Goal: Information Seeking & Learning: Understand process/instructions

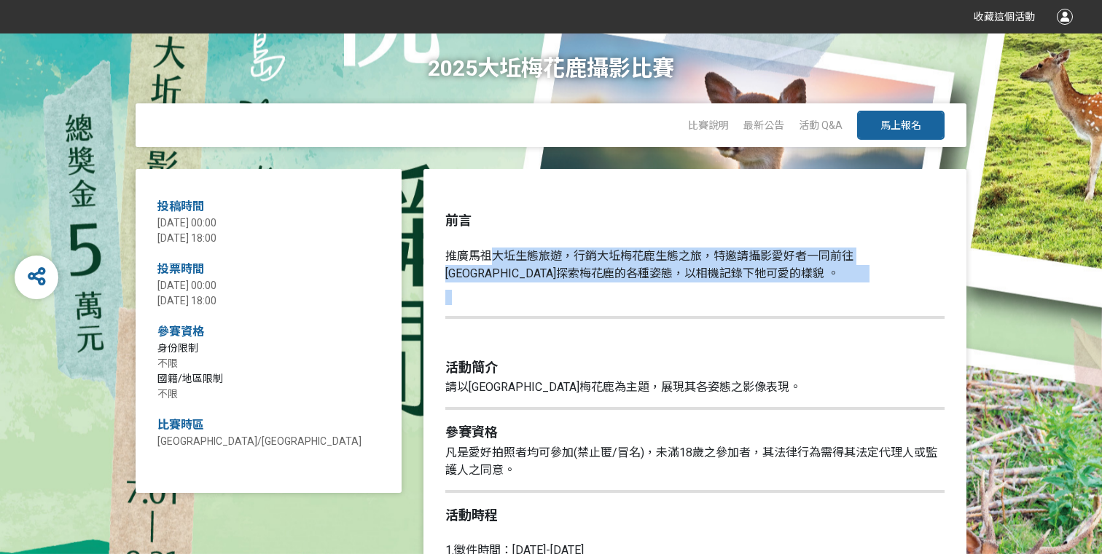
drag, startPoint x: 490, startPoint y: 258, endPoint x: 674, endPoint y: 299, distance: 188.9
click at [674, 299] on p at bounding box center [694, 297] width 499 height 15
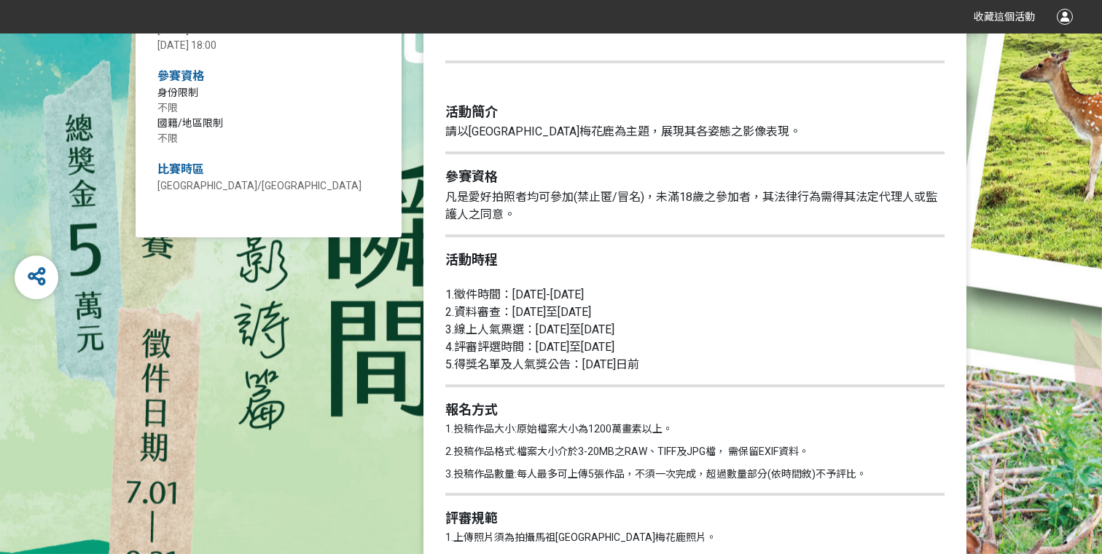
scroll to position [262, 0]
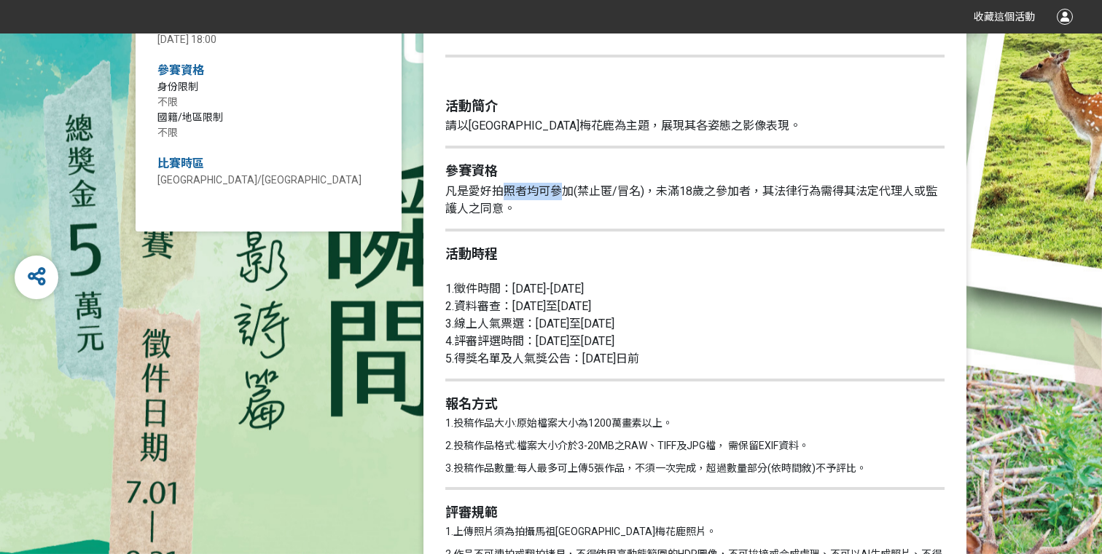
drag, startPoint x: 503, startPoint y: 195, endPoint x: 578, endPoint y: 201, distance: 75.3
click at [578, 201] on p "凡是愛好拍照者均可參加(禁止匿/冒名)，未滿18歲之參加者，其法律行為需得其法定代理人或監護人之同意。" at bounding box center [694, 200] width 499 height 35
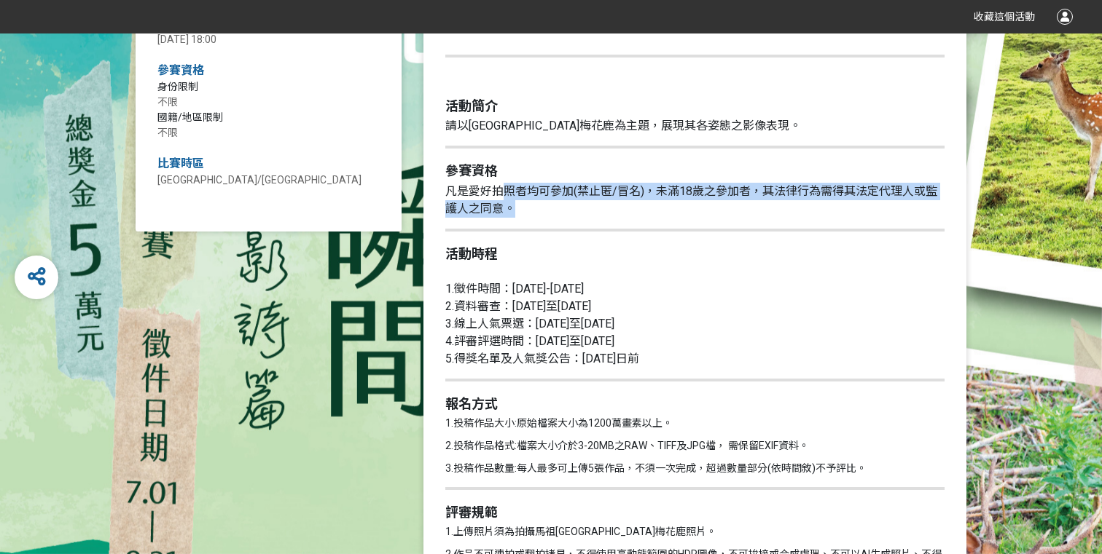
click at [578, 201] on p "凡是愛好拍照者均可參加(禁止匿/冒名)，未滿18歲之參加者，其法律行為需得其法定代理人或監護人之同意。" at bounding box center [694, 200] width 499 height 35
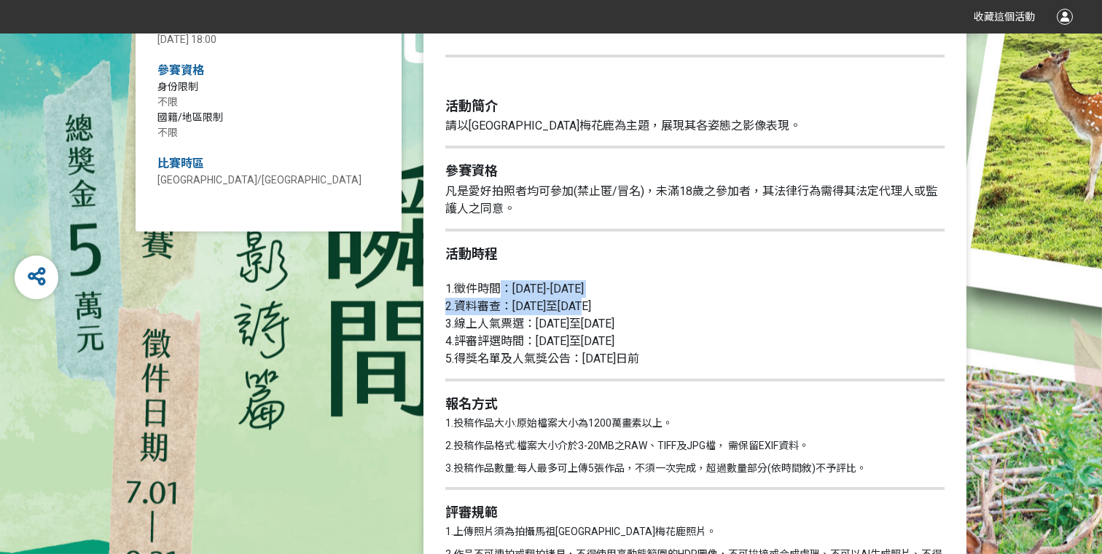
drag, startPoint x: 500, startPoint y: 283, endPoint x: 623, endPoint y: 307, distance: 124.7
click at [623, 307] on p "1.徵件時間：[DATE]-[DATE] 2.資料審查：[DATE]至[DATE] 3.線上人氣票選：[DATE]至[DATE] 4.評審評選時間：[DATE…" at bounding box center [694, 316] width 499 height 103
click at [591, 307] on span "2.資料審查：[DATE]至[DATE]" at bounding box center [518, 306] width 146 height 14
drag, startPoint x: 692, startPoint y: 307, endPoint x: 590, endPoint y: 306, distance: 102.0
click at [590, 306] on p "1.徵件時間：[DATE]-[DATE] 2.資料審查：[DATE]至[DATE] 3.線上人氣票選：[DATE]至[DATE] 4.評審評選時間：[DATE…" at bounding box center [694, 316] width 499 height 103
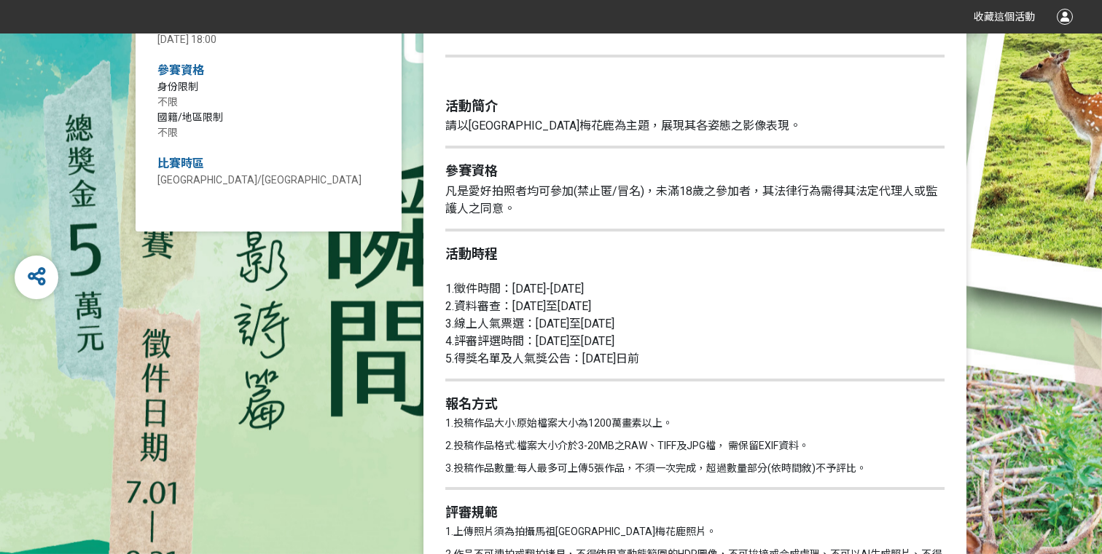
click at [590, 306] on span "2.資料審查：[DATE]至[DATE]" at bounding box center [518, 306] width 146 height 14
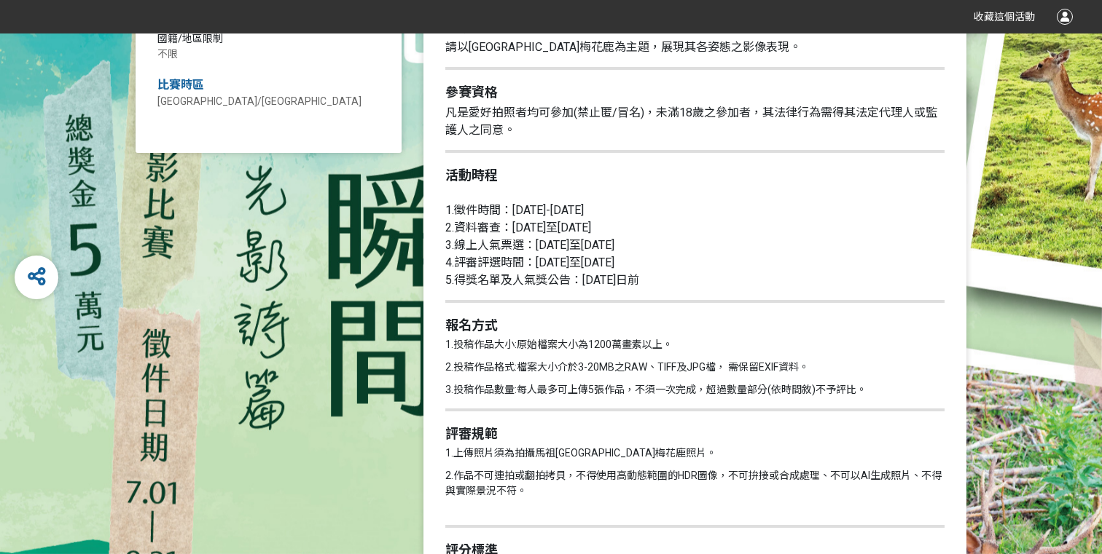
scroll to position [345, 0]
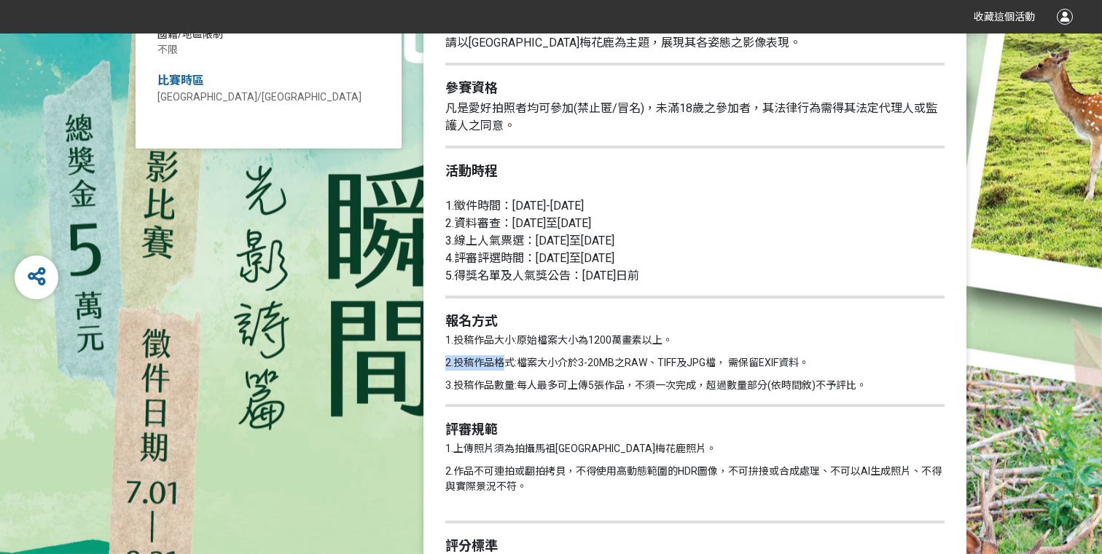
drag, startPoint x: 586, startPoint y: 350, endPoint x: 597, endPoint y: 350, distance: 10.2
drag, startPoint x: 619, startPoint y: 341, endPoint x: 648, endPoint y: 342, distance: 29.2
click at [648, 342] on p "1.投稿作品大小:原始檔案大小為1200萬畫素以上。" at bounding box center [694, 340] width 499 height 15
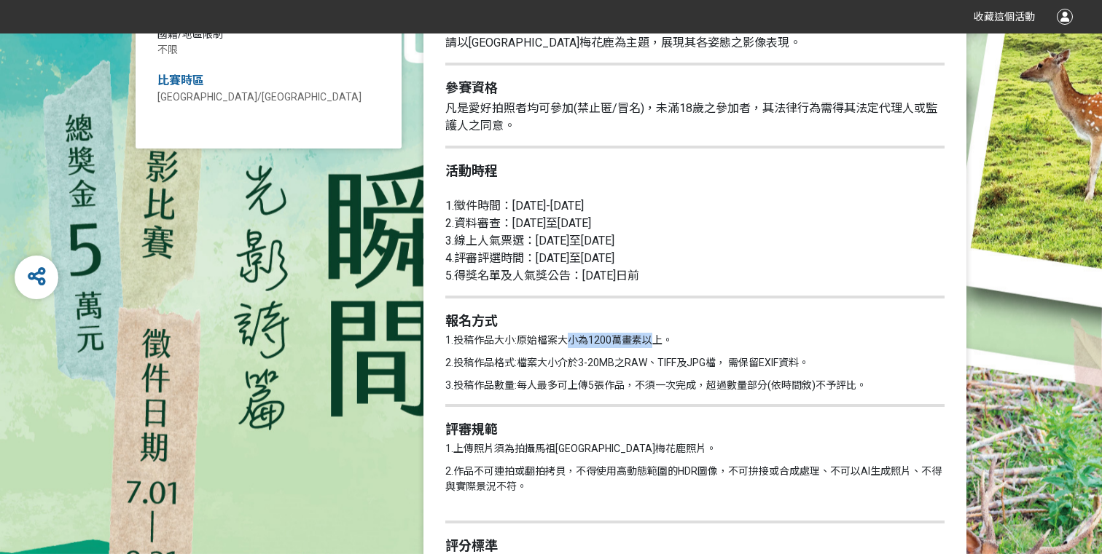
drag, startPoint x: 648, startPoint y: 342, endPoint x: 665, endPoint y: 342, distance: 16.8
click at [648, 342] on p "1.投稿作品大小:原始檔案大小為1200萬畫素以上。" at bounding box center [694, 340] width 499 height 15
drag, startPoint x: 547, startPoint y: 366, endPoint x: 618, endPoint y: 366, distance: 70.7
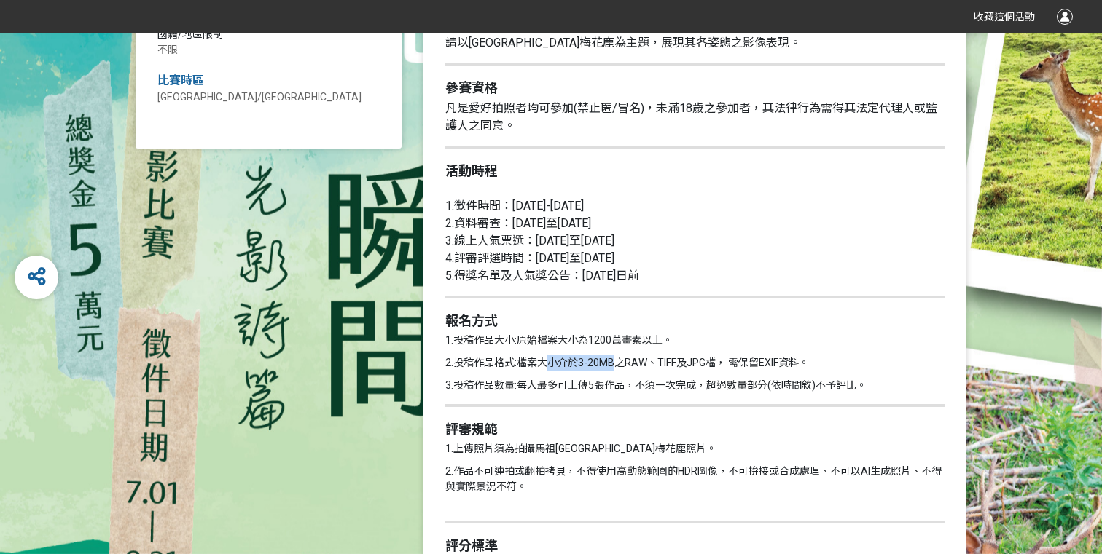
click at [618, 366] on p "2.投稿作品格式:檔案大小介於3-20MB之RAW、TIFF及JPG檔， 需保留EXIF資料。" at bounding box center [694, 363] width 499 height 15
drag, startPoint x: 587, startPoint y: 339, endPoint x: 663, endPoint y: 339, distance: 75.8
click at [663, 339] on p "1.投稿作品大小:原始檔案大小為1200萬畫素以上。" at bounding box center [694, 340] width 499 height 15
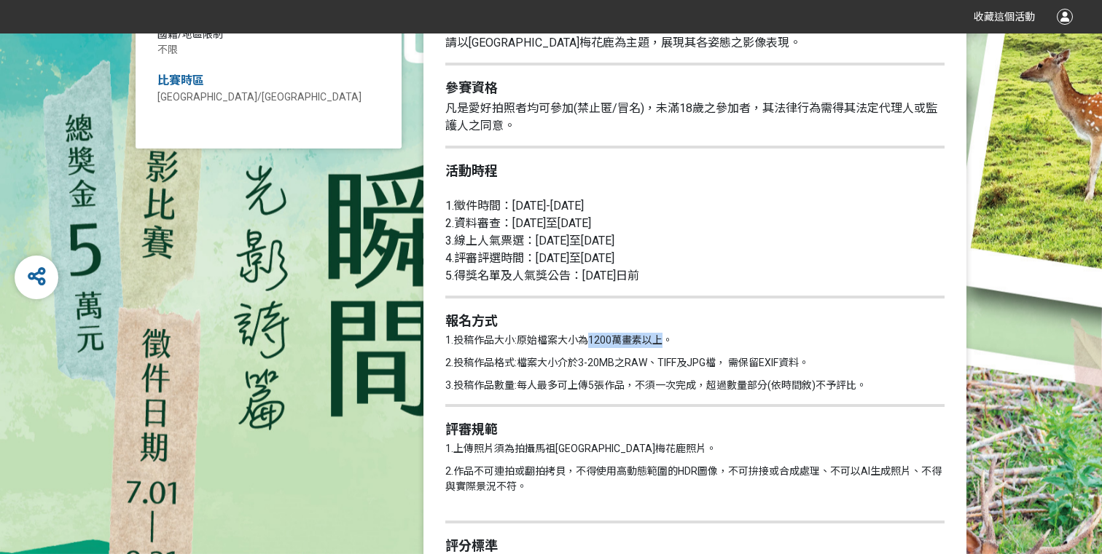
copy p "1200萬畫素以上"
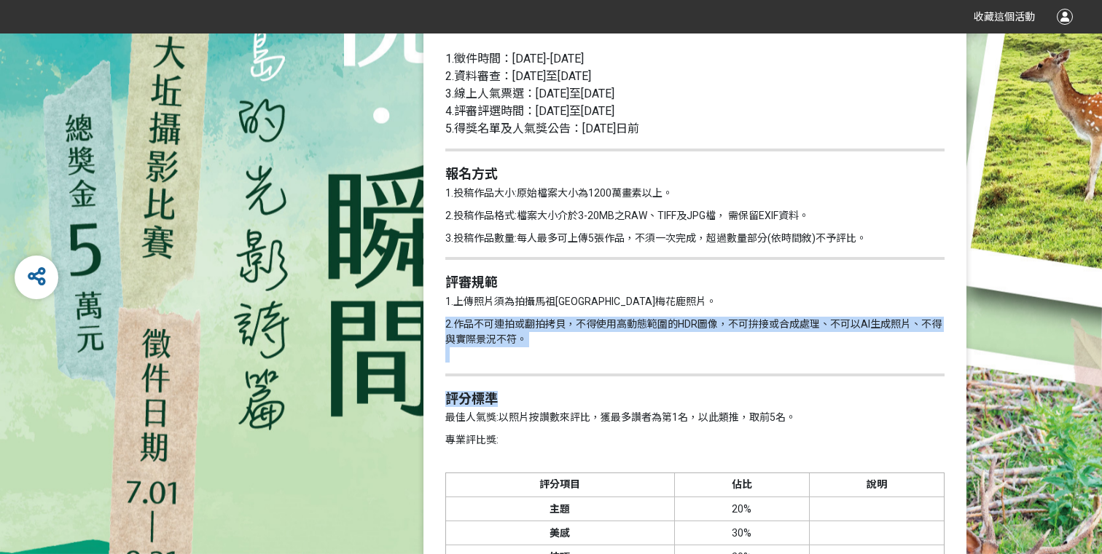
drag, startPoint x: 528, startPoint y: 310, endPoint x: 579, endPoint y: 403, distance: 105.6
click at [579, 403] on h2 "評分標準" at bounding box center [694, 399] width 499 height 16
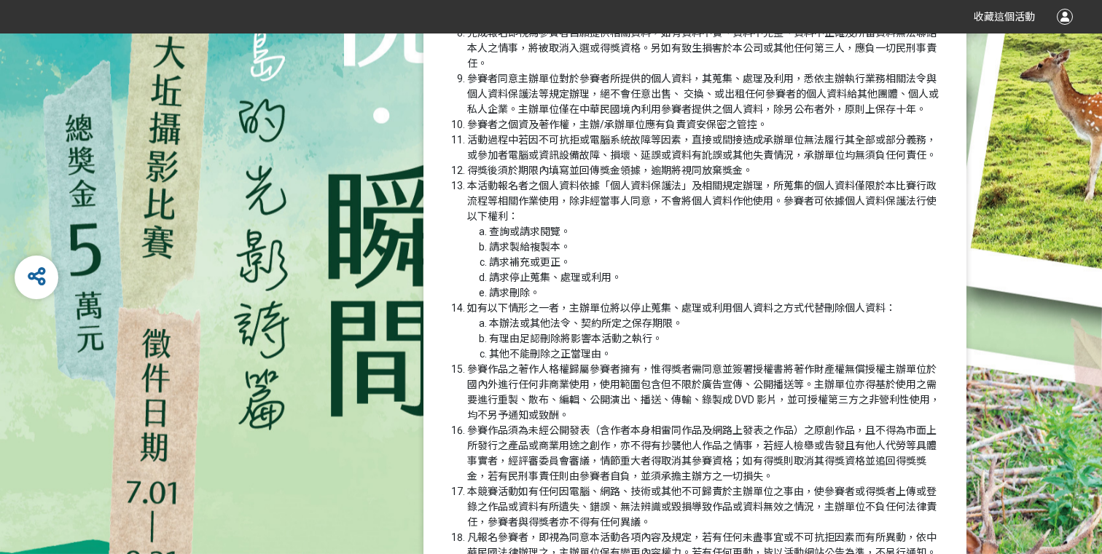
scroll to position [2132, 0]
